Goal: Find specific page/section: Find specific page/section

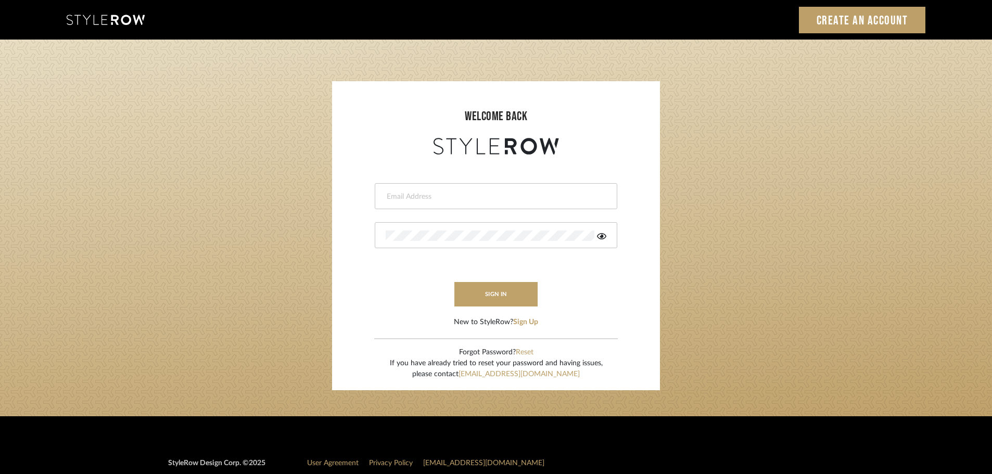
click at [406, 198] on input "email" at bounding box center [495, 196] width 218 height 10
type input "[DOMAIN_NAME][EMAIL_ADDRESS][DOMAIN_NAME]"
click at [519, 289] on button "sign in" at bounding box center [495, 294] width 83 height 24
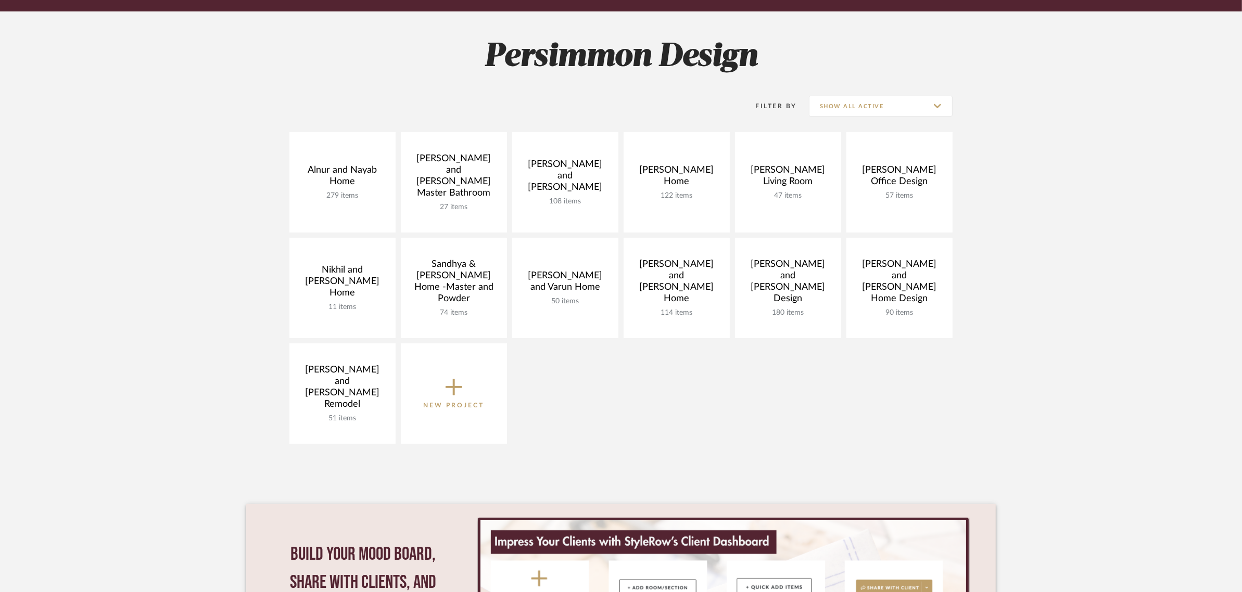
scroll to position [130, 0]
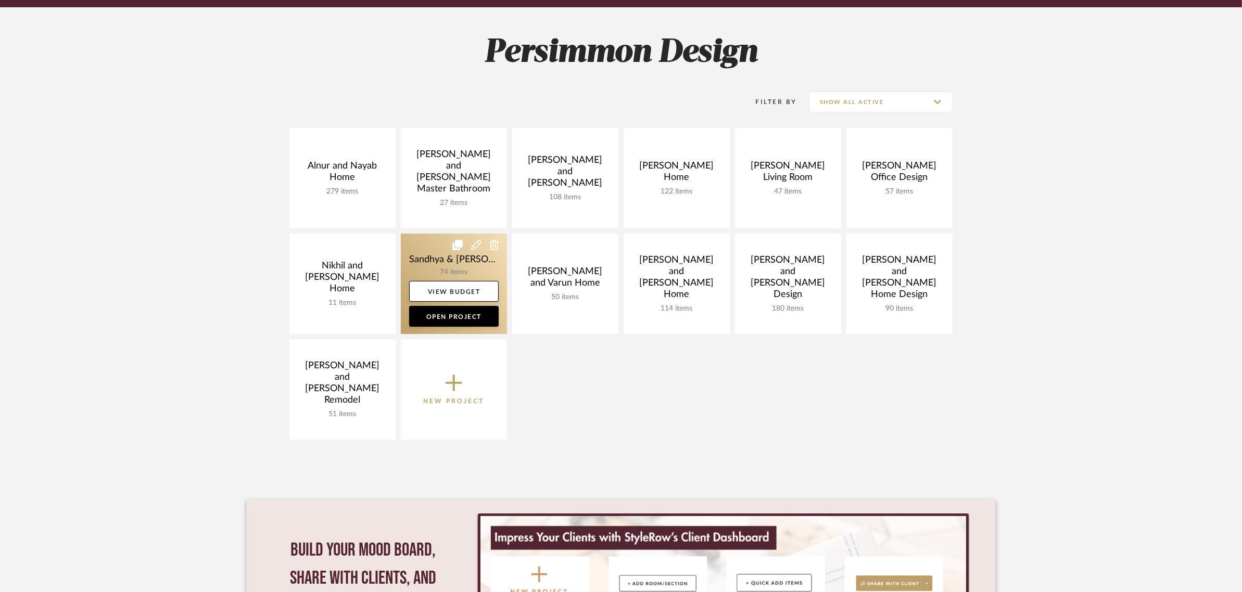
click at [443, 258] on link at bounding box center [454, 284] width 106 height 100
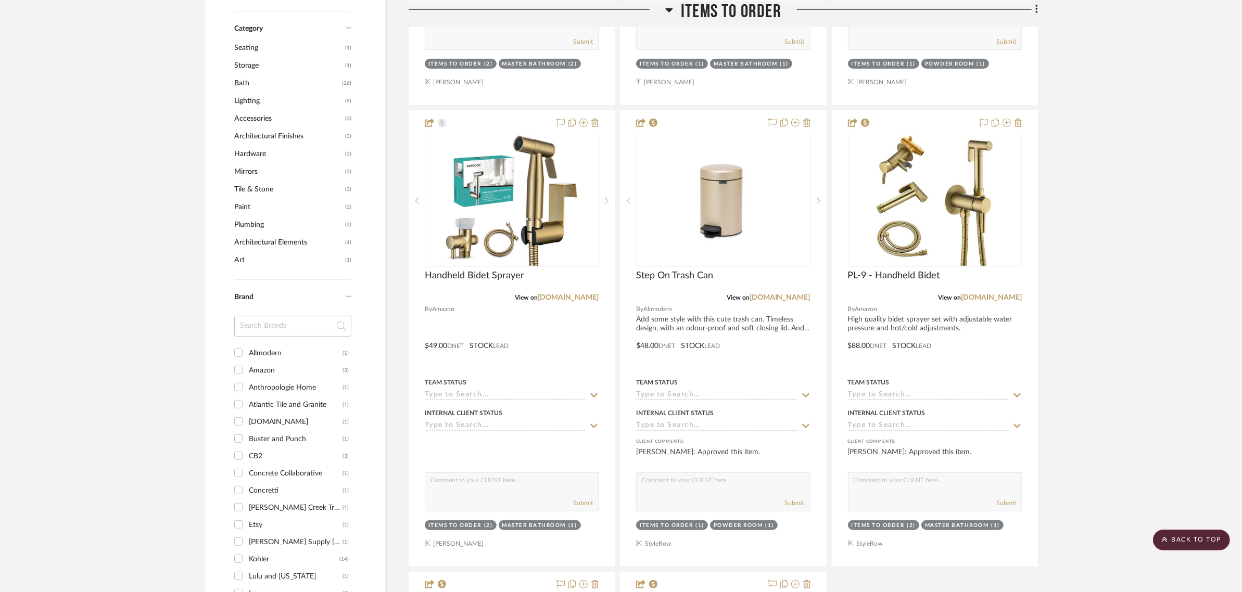
scroll to position [650, 0]
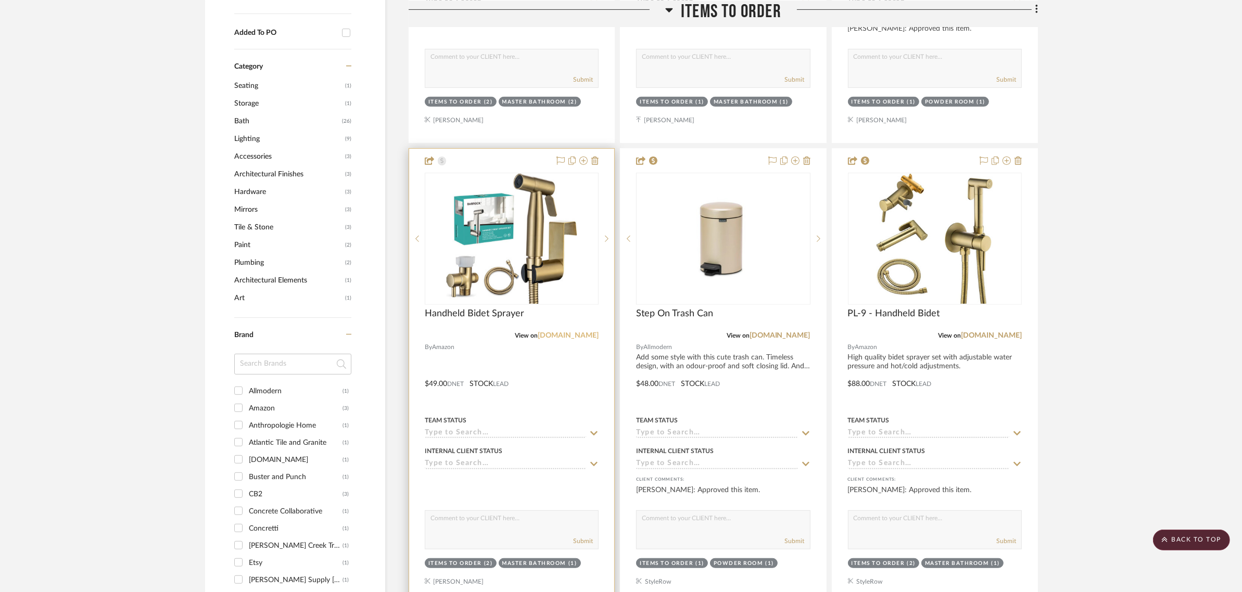
click at [579, 332] on link "amazon.com" at bounding box center [568, 335] width 61 height 7
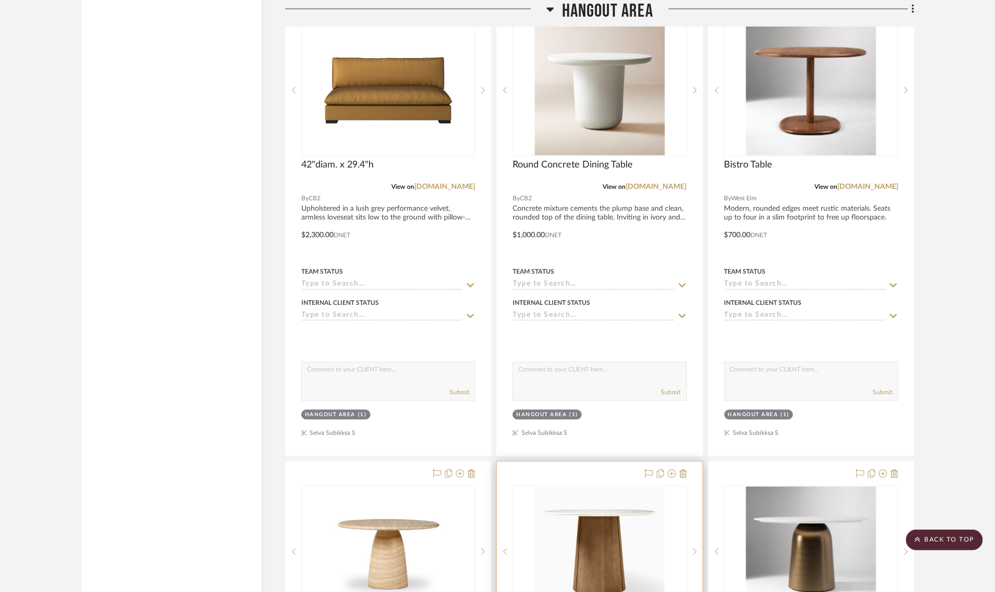
scroll to position [8651, 0]
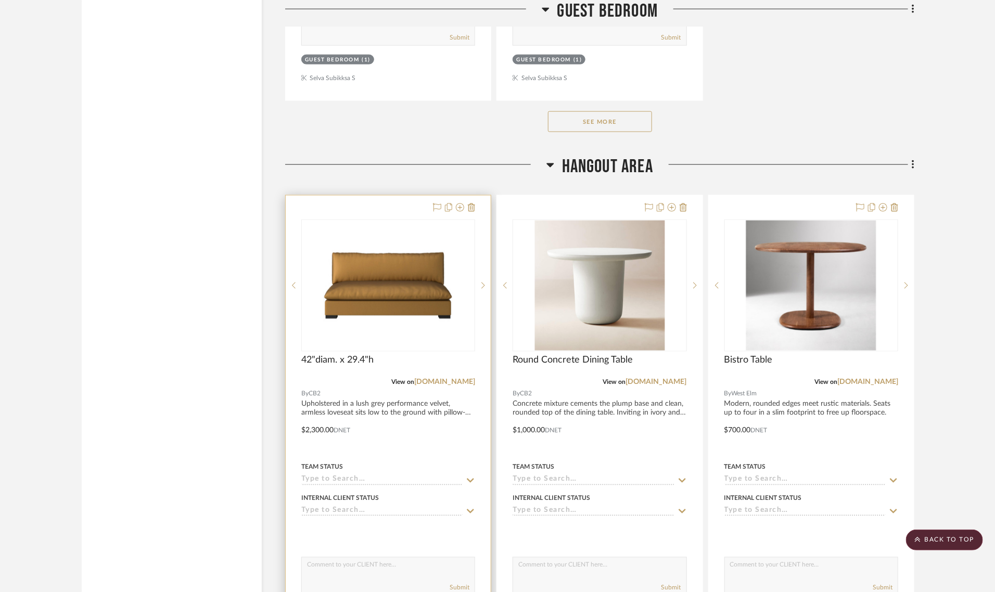
click at [375, 268] on img "0" at bounding box center [388, 286] width 130 height 130
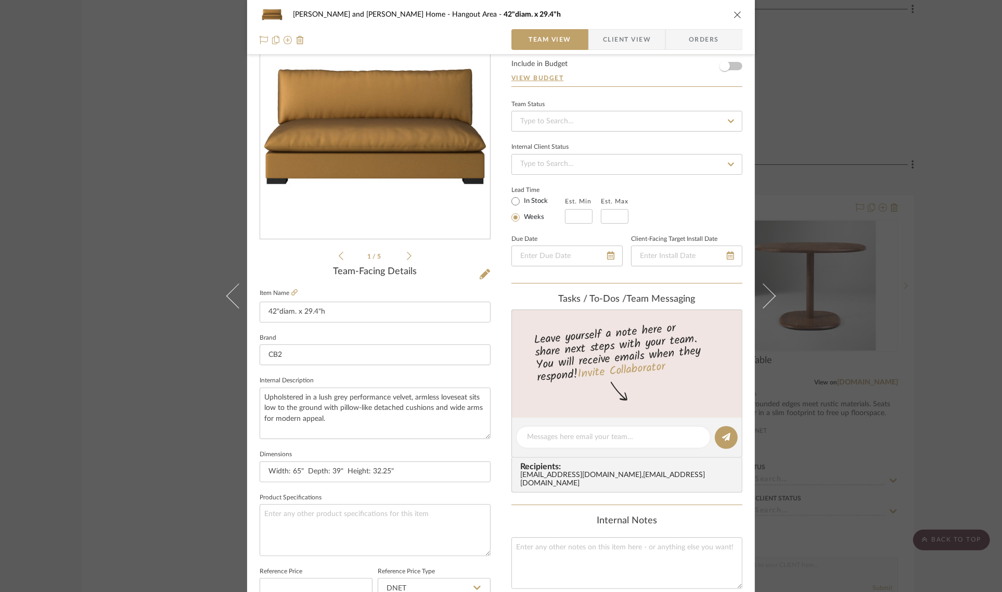
scroll to position [0, 0]
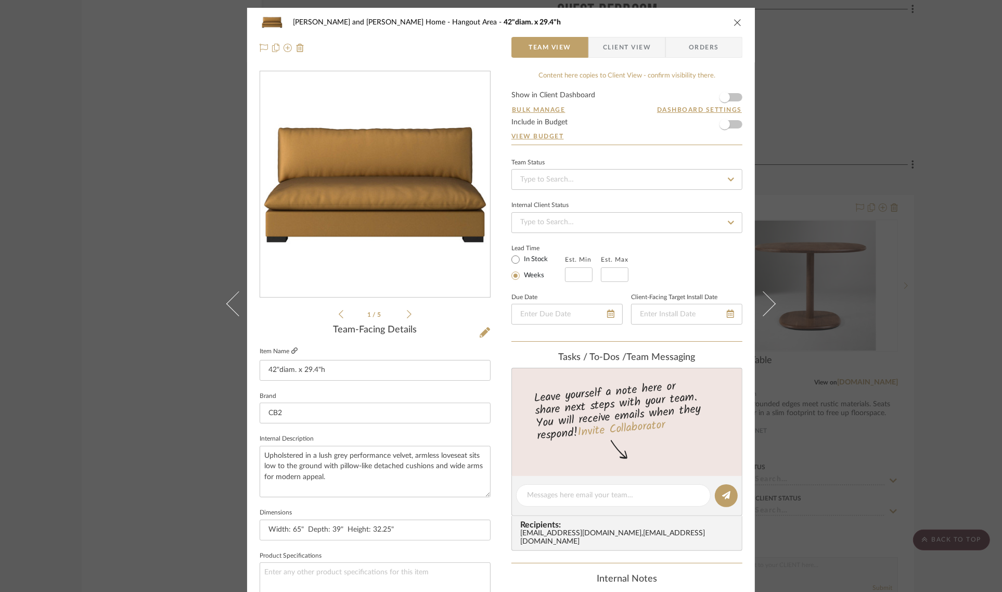
click at [292, 351] on icon at bounding box center [294, 351] width 6 height 6
click at [940, 41] on div "[PERSON_NAME] and [PERSON_NAME] Home Hangout Area 42"diam. x 29.4"h Team View C…" at bounding box center [501, 296] width 1002 height 592
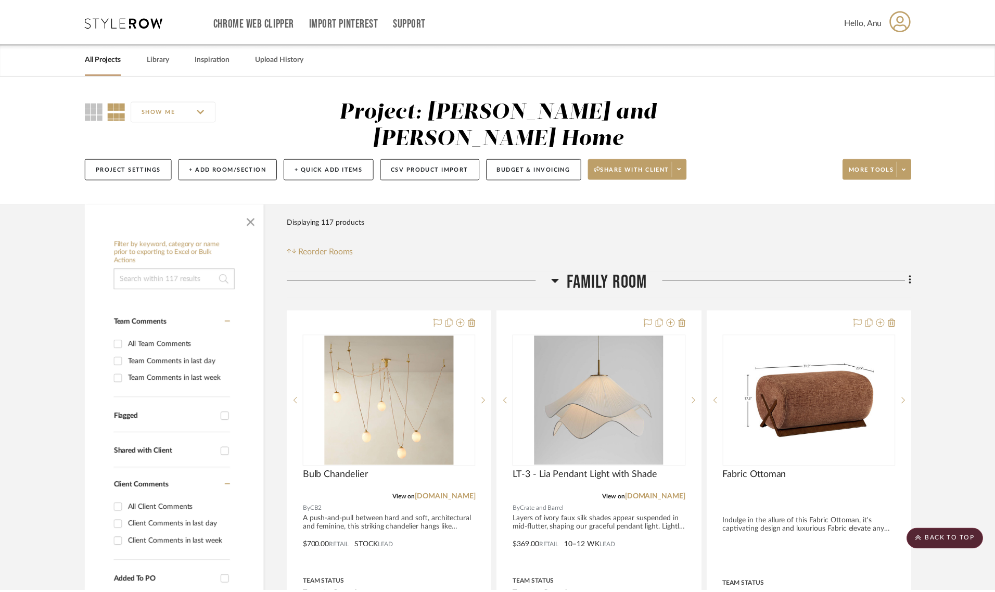
scroll to position [8651, 0]
